Goal: Navigation & Orientation: Find specific page/section

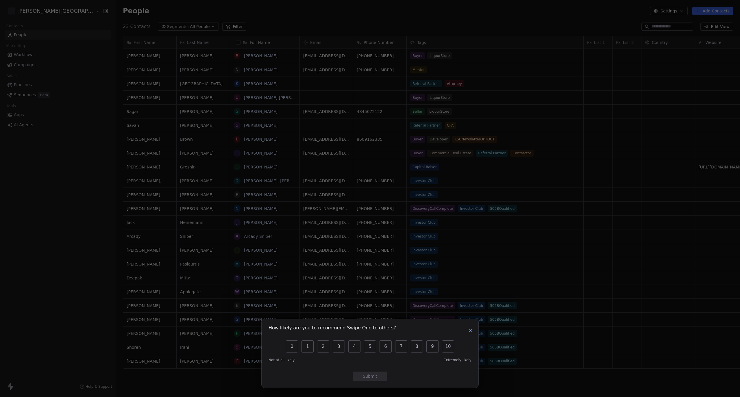
scroll to position [344, 656]
click at [471, 334] on button "button" at bounding box center [470, 330] width 7 height 7
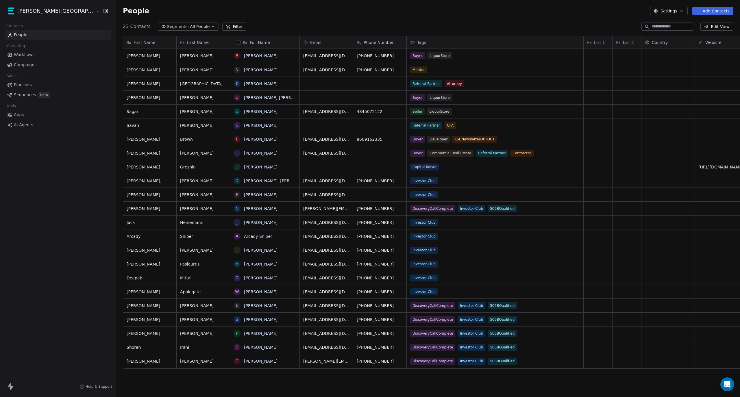
click at [24, 83] on span "Pipelines" at bounding box center [23, 85] width 18 height 6
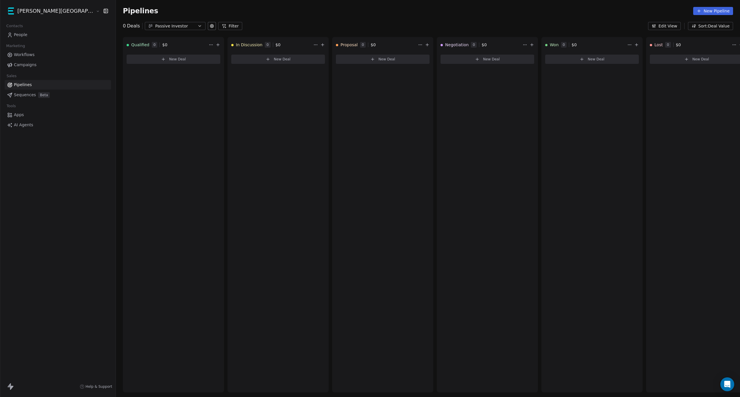
click at [28, 55] on span "Workflows" at bounding box center [24, 55] width 21 height 6
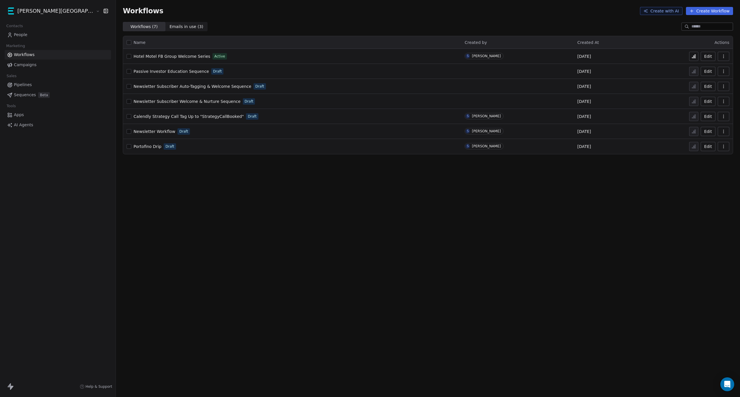
click at [515, 16] on div "Workflows Create with AI Create Workflow" at bounding box center [428, 11] width 624 height 22
click at [37, 13] on html "[PERSON_NAME] Street Capital Contacts People Marketing Workflows Campaigns Sale…" at bounding box center [370, 198] width 740 height 397
click at [42, 174] on html "[PERSON_NAME] Street Capital Contacts People Marketing Workflows Campaigns Sale…" at bounding box center [370, 198] width 740 height 397
click at [138, 56] on span "Hotel Motel FB Group Welcome Series" at bounding box center [172, 56] width 77 height 5
